Goal: Task Accomplishment & Management: Manage account settings

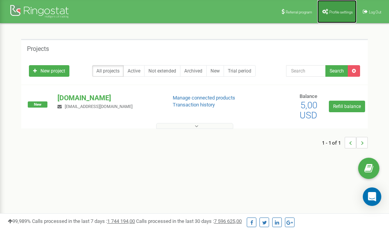
click at [338, 13] on span "Profile settings" at bounding box center [341, 12] width 24 height 4
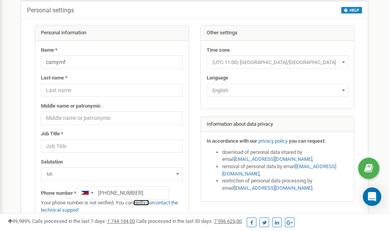
click at [145, 203] on link "verify it" at bounding box center [141, 203] width 16 height 6
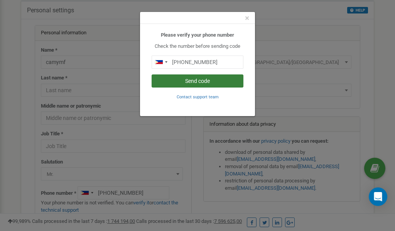
click at [202, 81] on button "Send code" at bounding box center [197, 80] width 92 height 13
